Goal: Navigation & Orientation: Find specific page/section

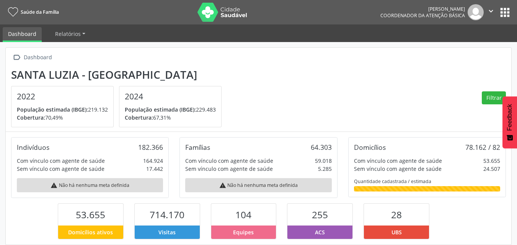
click at [505, 7] on button "apps" at bounding box center [504, 12] width 13 height 13
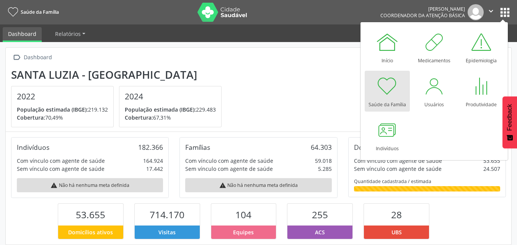
click at [316, 98] on section "[GEOGRAPHIC_DATA] - MG 2022 População estimada (IBGE): 219.132 [GEOGRAPHIC_DATA…" at bounding box center [258, 97] width 494 height 59
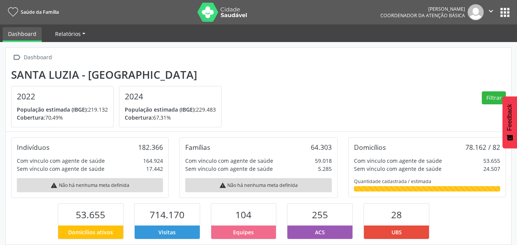
click at [62, 37] on span "Relatórios" at bounding box center [68, 33] width 26 height 7
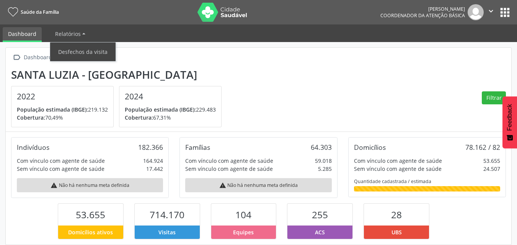
click at [29, 37] on link "Dashboard" at bounding box center [22, 34] width 39 height 15
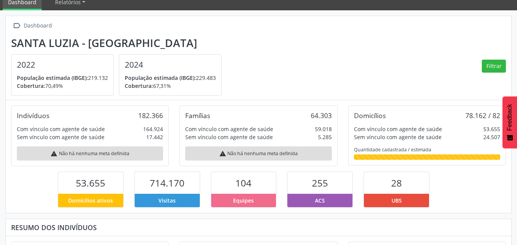
scroll to position [75, 0]
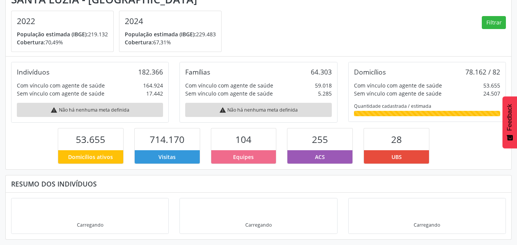
click at [325, 210] on div "Carregando" at bounding box center [258, 215] width 157 height 35
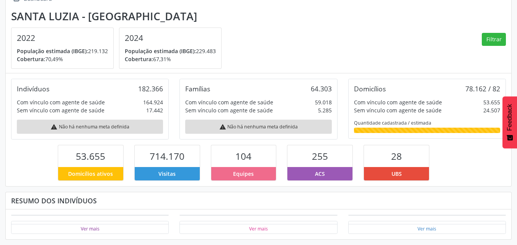
scroll to position [59, 0]
click at [346, 27] on section "[GEOGRAPHIC_DATA] - MG 2022 População estimada (IBGE): 219.132 [GEOGRAPHIC_DATA…" at bounding box center [258, 39] width 494 height 59
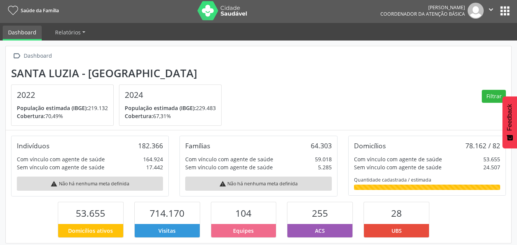
scroll to position [0, 0]
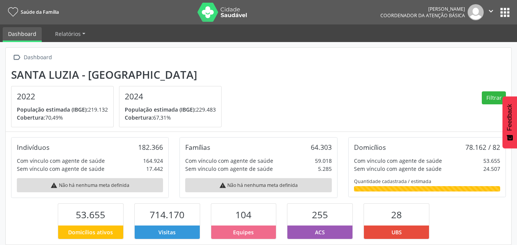
click at [501, 12] on button "apps" at bounding box center [504, 12] width 13 height 13
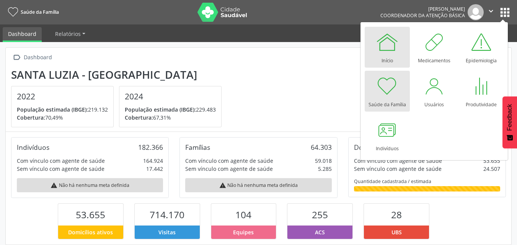
click at [390, 53] on div at bounding box center [387, 42] width 23 height 23
